Goal: Complete application form

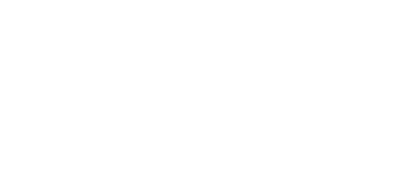
select select
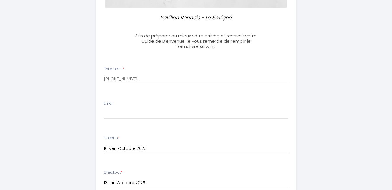
scroll to position [134, 0]
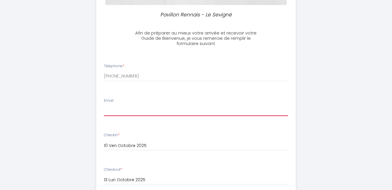
click at [117, 110] on input "Email" at bounding box center [196, 110] width 184 height 11
type input "A"
click at [138, 112] on input "atomicsky95@" at bounding box center [196, 110] width 184 height 11
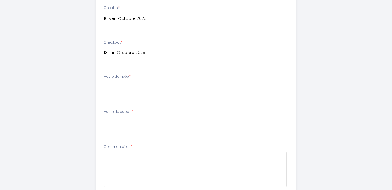
scroll to position [265, 0]
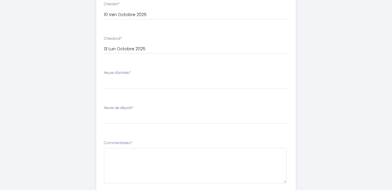
type input "atomicsky95@gmail.com"
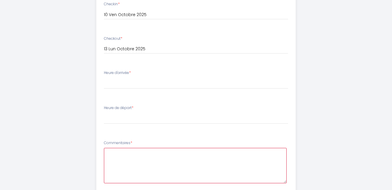
click at [120, 153] on textarea at bounding box center [195, 165] width 183 height 35
type textarea "b"
click at [126, 152] on textarea "Bonjour, nus arrivons" at bounding box center [195, 165] width 183 height 35
click at [129, 153] on textarea "Bonjour, nus arrivons" at bounding box center [195, 165] width 183 height 35
click at [154, 152] on textarea "Bonjour, nous arrivons" at bounding box center [195, 165] width 183 height 35
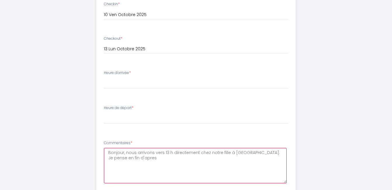
click at [122, 157] on textarea "Bonjour, nous arrivons vers 13 h directement chez notre fille à Rennes. Je pens…" at bounding box center [195, 165] width 183 height 35
click at [119, 156] on textarea "Bonjour, nous arrivons vers 13 h directement chez notre fille à Rennes. Je pens…" at bounding box center [195, 165] width 183 height 35
click at [122, 158] on textarea "Bonjour, nous arrivons vers 13 h directement chez notre fille à Rennes. Je pens…" at bounding box center [195, 165] width 183 height 35
click at [126, 159] on textarea "Bonjour, nous arrivons vers 13 h directement chez notre fille à Rennes. Je pens…" at bounding box center [195, 165] width 183 height 35
click at [122, 159] on textarea "Bonjour, nous arrivons vers 13 h directement chez notre fille à Rennes. Je pens…" at bounding box center [195, 165] width 183 height 35
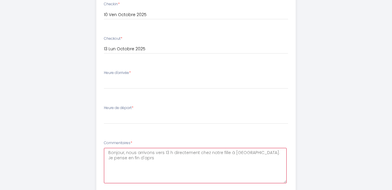
click at [122, 161] on textarea "Bonjour, nous arrivons vers 13 h directement chez notre fille à Rennes. Je pens…" at bounding box center [195, 165] width 183 height 35
type textarea "Bonjour, nous arrivons vers 13 h directement chez notre fille à Rennes. Je pens…"
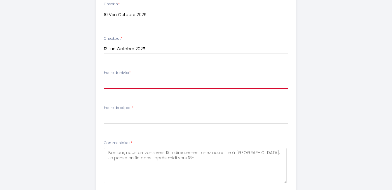
click at [124, 84] on select "17:00 17:30 18:00 18:30 19:00 19:30 20:00 20:30 21:00 21:30 22:00 22:30 23:00 2…" at bounding box center [196, 83] width 184 height 11
select select "18:00"
click at [104, 78] on select "17:00 17:30 18:00 18:30 19:00 19:30 20:00 20:30 21:00 21:30 22:00 22:30 23:00 2…" at bounding box center [196, 83] width 184 height 11
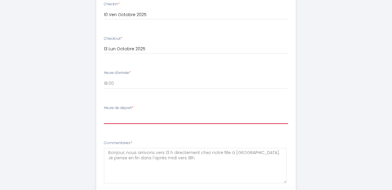
click at [116, 116] on select "00:00 00:30 01:00 01:30 02:00 02:30 03:00 03:30 04:00 04:30 05:00 05:30 06:00 0…" at bounding box center [196, 118] width 184 height 11
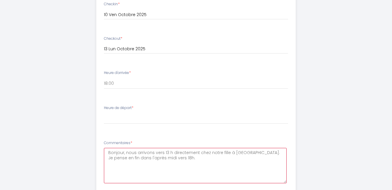
click at [163, 158] on textarea "Bonjour, nous arrivons vers 13 h directement chez notre fille à Rennes. Je pens…" at bounding box center [195, 165] width 183 height 35
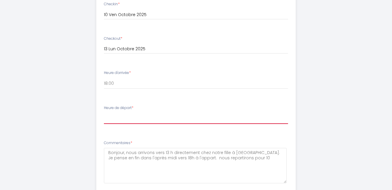
click at [110, 113] on select "00:00 00:30 01:00 01:30 02:00 02:30 03:00 03:30 04:00 04:30 05:00 05:30 06:00 0…" at bounding box center [196, 118] width 184 height 11
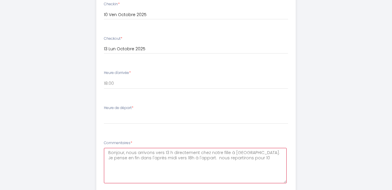
click at [233, 158] on textarea "Bonjour, nous arrivons vers 13 h directement chez notre fille à Rennes. Je pens…" at bounding box center [195, 165] width 183 height 35
type textarea "Bonjour, nous arrivons vers 13 h directement chez notre fille à Rennes. Je pens…"
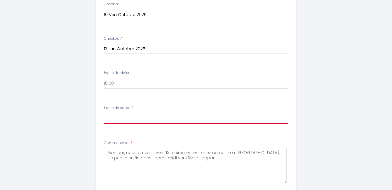
click at [154, 115] on select "00:00 00:30 01:00 01:30 02:00 02:30 03:00 03:30 04:00 04:30 05:00 05:30 06:00 0…" at bounding box center [196, 118] width 184 height 11
select select "10:00"
click at [104, 113] on select "00:00 00:30 01:00 01:30 02:00 02:30 03:00 03:30 04:00 04:30 05:00 05:30 06:00 0…" at bounding box center [196, 118] width 184 height 11
click at [117, 117] on select "00:00 00:30 01:00 01:30 02:00 02:30 03:00 03:30 04:00 04:30 05:00 05:30 06:00 0…" at bounding box center [196, 118] width 184 height 11
click at [113, 122] on select "00:00 00:30 01:00 01:30 02:00 02:30 03:00 03:30 04:00 04:30 05:00 05:30 06:00 0…" at bounding box center [196, 118] width 184 height 11
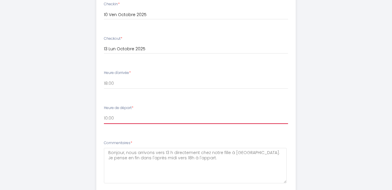
click at [113, 122] on select "00:00 00:30 01:00 01:30 02:00 02:30 03:00 03:30 04:00 04:30 05:00 05:30 06:00 0…" at bounding box center [196, 118] width 184 height 11
click at [115, 116] on select "00:00 00:30 01:00 01:30 02:00 02:30 03:00 03:30 04:00 04:30 05:00 05:30 06:00 0…" at bounding box center [196, 118] width 184 height 11
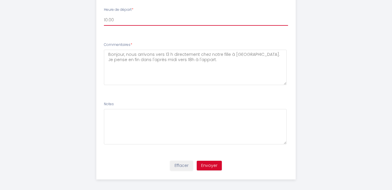
scroll to position [367, 0]
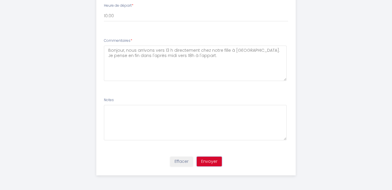
click at [211, 159] on button "Envoyer" at bounding box center [209, 162] width 25 height 10
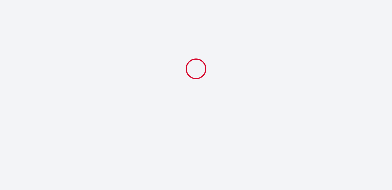
scroll to position [0, 0]
select select "18:00"
select select "10:00"
select select
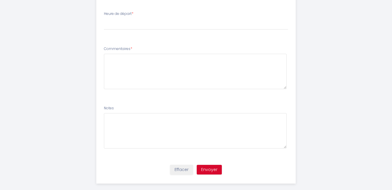
scroll to position [367, 0]
